Goal: Task Accomplishment & Management: Complete application form

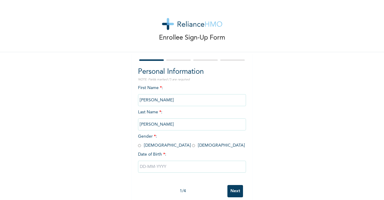
click at [139, 146] on input "radio" at bounding box center [139, 146] width 3 height 6
radio input "true"
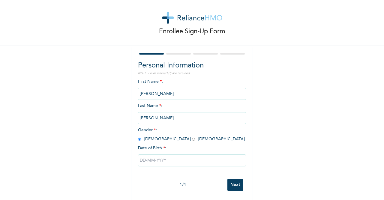
click at [152, 161] on input "text" at bounding box center [192, 160] width 108 height 12
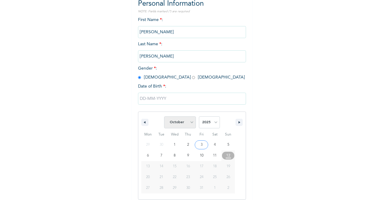
click at [164, 116] on select "January February March April May June July August September October November De…" at bounding box center [180, 122] width 32 height 12
select select "2"
click option "March" at bounding box center [0, 0] width 0 height 0
type input "[DATE]"
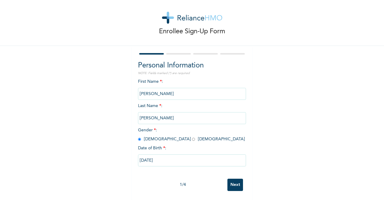
scroll to position [7, 0]
click at [145, 93] on input "[PERSON_NAME]" at bounding box center [192, 94] width 108 height 12
click at [237, 186] on input "Next" at bounding box center [235, 185] width 16 height 12
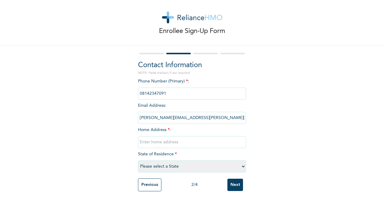
scroll to position [7, 0]
click at [170, 140] on input "text" at bounding box center [192, 142] width 108 height 12
type input "[STREET_ADDRESS]."
click at [138, 160] on select "Please select a State [PERSON_NAME] (FCT) [PERSON_NAME] Ibom [GEOGRAPHIC_DATA] …" at bounding box center [192, 166] width 108 height 12
select select "25"
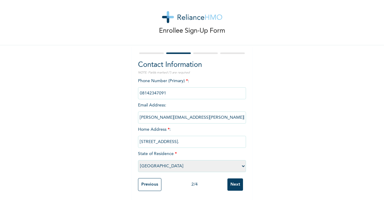
click option "[GEOGRAPHIC_DATA]" at bounding box center [0, 0] width 0 height 0
click at [226, 141] on input "[STREET_ADDRESS]." at bounding box center [192, 142] width 108 height 12
type input "[STREET_ADDRESS]"
click at [286, 119] on div "Enrollee Sign-Up Form Contact Information NOTE: Fields marked (*) are required …" at bounding box center [192, 96] width 384 height 207
click at [196, 94] on input "phone" at bounding box center [192, 93] width 108 height 12
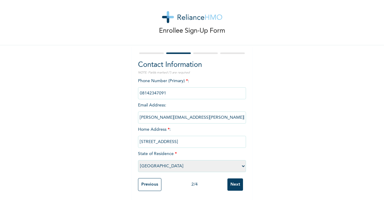
click at [279, 107] on div "Enrollee Sign-Up Form Contact Information NOTE: Fields marked (*) are required …" at bounding box center [192, 96] width 384 height 207
click at [237, 181] on input "Next" at bounding box center [235, 184] width 16 height 12
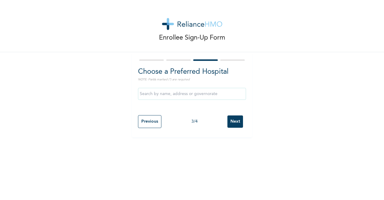
scroll to position [0, 0]
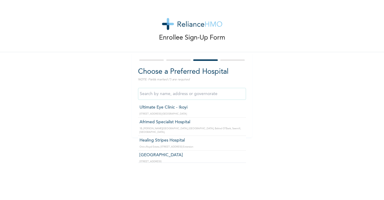
click at [177, 97] on input "text" at bounding box center [192, 94] width 108 height 12
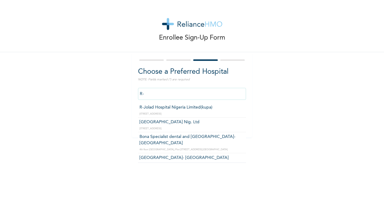
type input "[GEOGRAPHIC_DATA] Nig. Ltd"
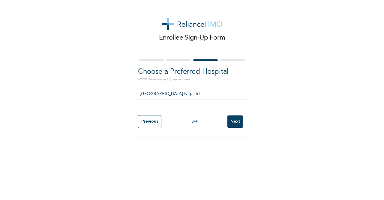
click at [233, 123] on input "Next" at bounding box center [235, 121] width 16 height 12
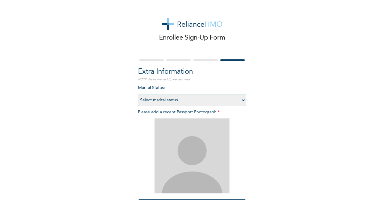
click at [138, 94] on select "Select marital status [DEMOGRAPHIC_DATA] Married [DEMOGRAPHIC_DATA] Widow/[DEMO…" at bounding box center [192, 100] width 108 height 12
select select "1"
click option "Single" at bounding box center [0, 0] width 0 height 0
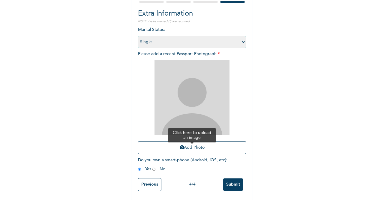
click at [199, 147] on button "Add Photo" at bounding box center [192, 147] width 108 height 13
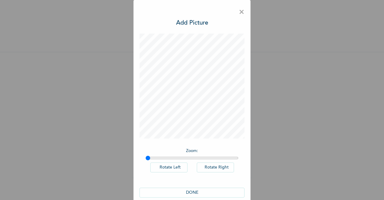
scroll to position [0, 0]
click at [196, 193] on button "DONE" at bounding box center [191, 193] width 105 height 10
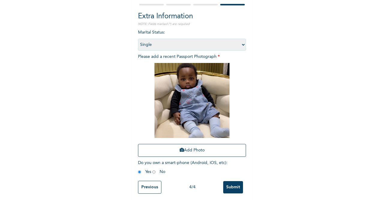
scroll to position [58, 0]
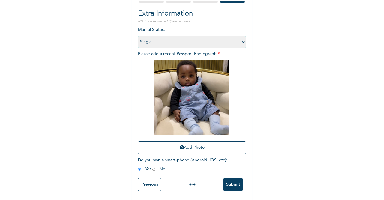
click at [240, 186] on input "Submit" at bounding box center [233, 184] width 20 height 12
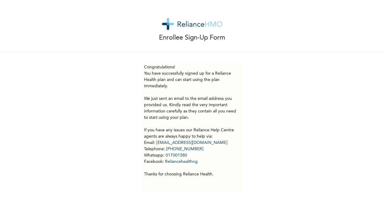
scroll to position [2, 0]
